Goal: Transaction & Acquisition: Obtain resource

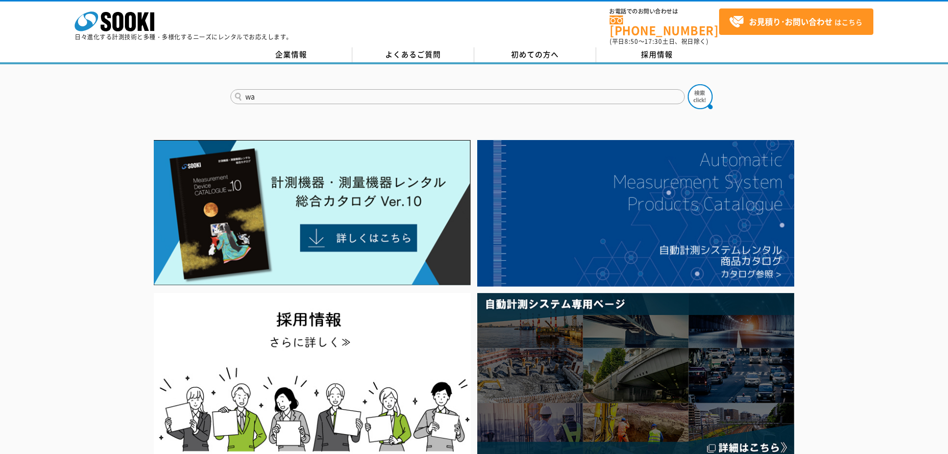
type input "w"
type input "ワイヤレスアンプ"
click at [688, 84] on button at bounding box center [700, 96] width 25 height 25
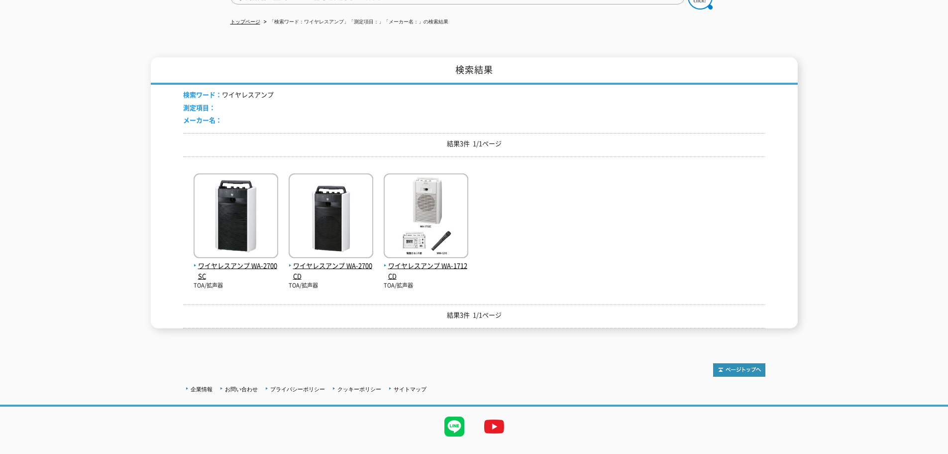
scroll to position [114, 0]
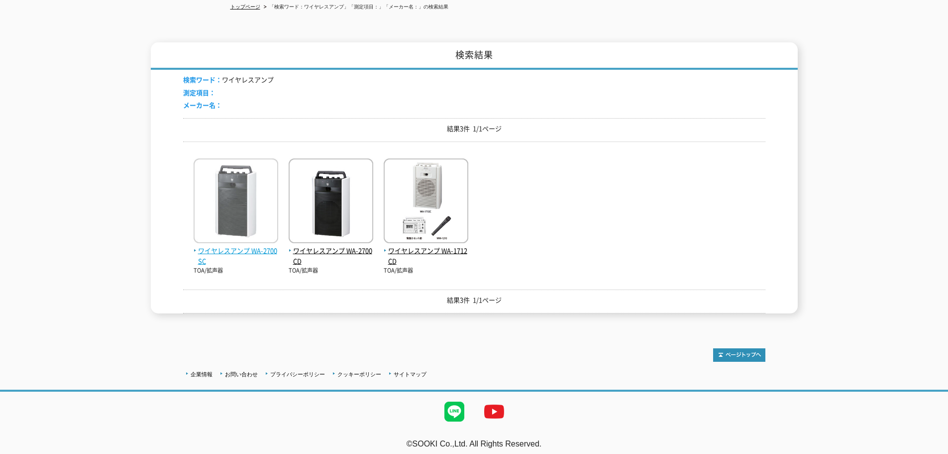
click at [217, 234] on img at bounding box center [236, 201] width 85 height 87
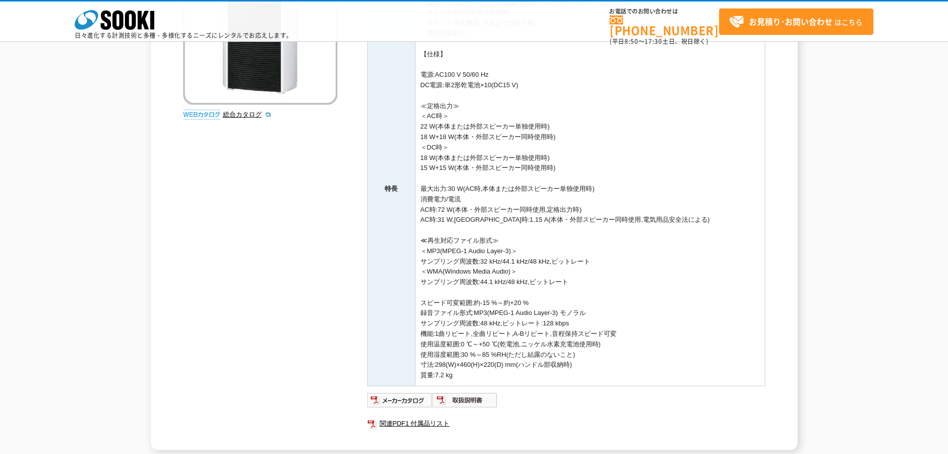
scroll to position [249, 0]
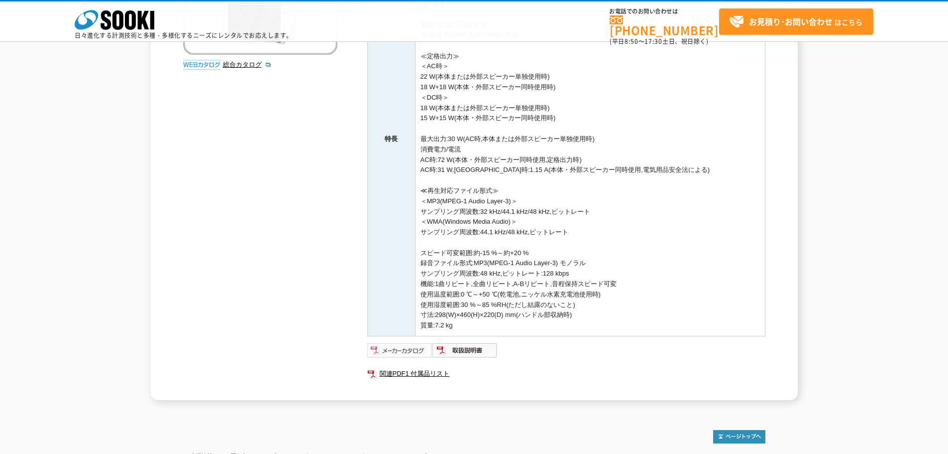
click at [417, 346] on img at bounding box center [399, 350] width 65 height 16
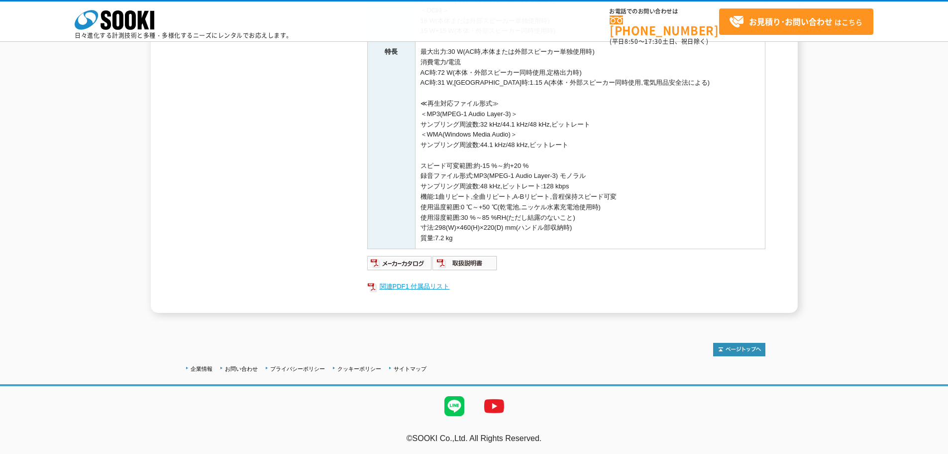
click at [420, 284] on link "関連PDF1 付属品リスト" at bounding box center [566, 286] width 398 height 13
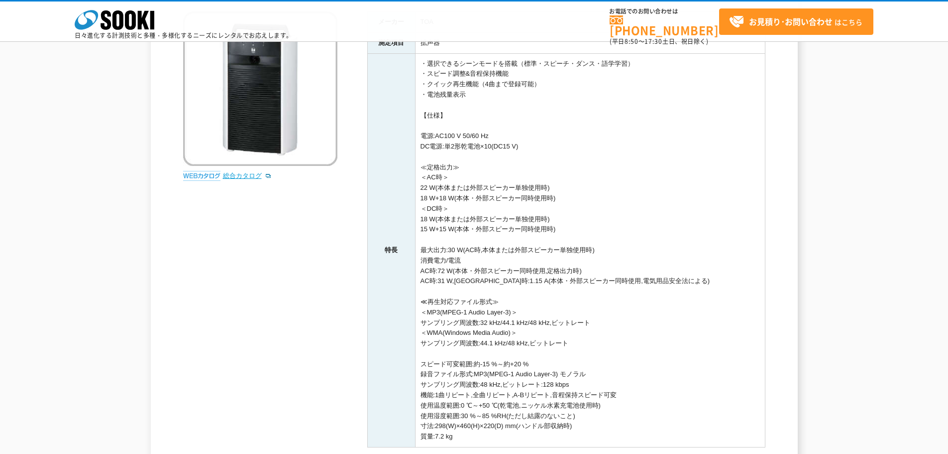
click at [237, 175] on link "総合カタログ" at bounding box center [247, 175] width 49 height 7
